Goal: Information Seeking & Learning: Learn about a topic

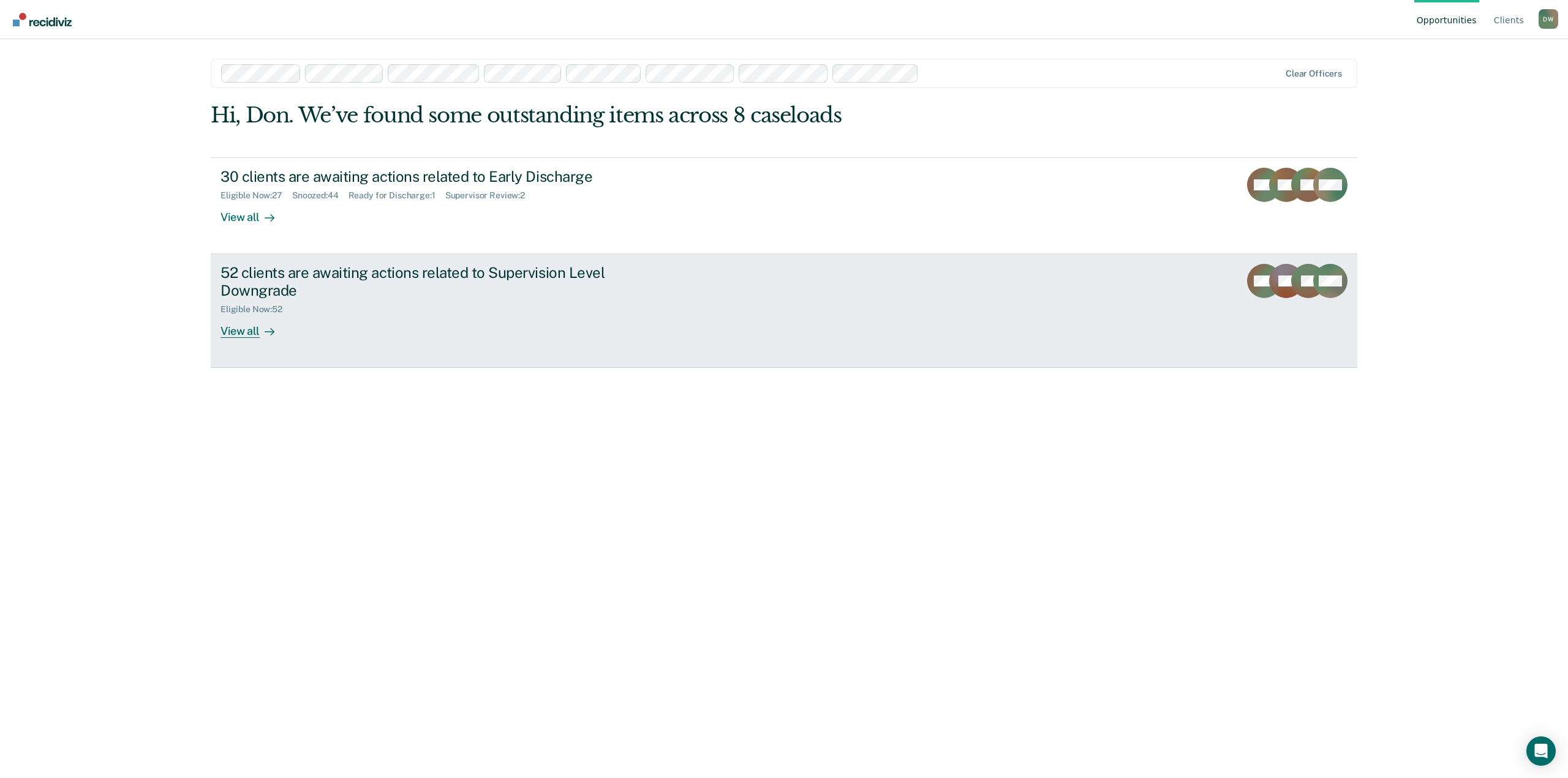
click at [245, 333] on div "View all" at bounding box center [254, 326] width 68 height 24
